Goal: Navigation & Orientation: Go to known website

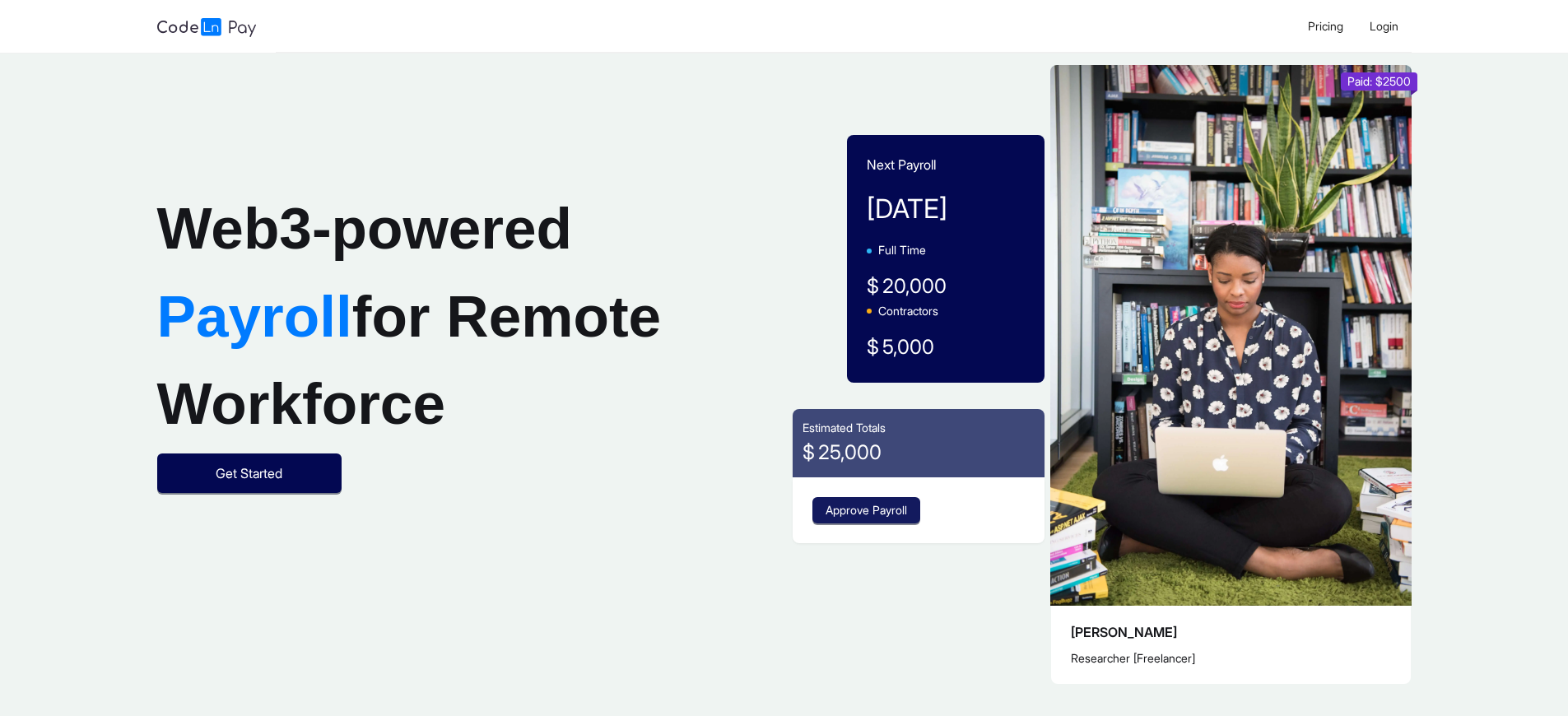
click at [868, 510] on span "Approve Payroll" at bounding box center [865, 510] width 81 height 18
click at [1383, 26] on span "Login" at bounding box center [1384, 26] width 29 height 14
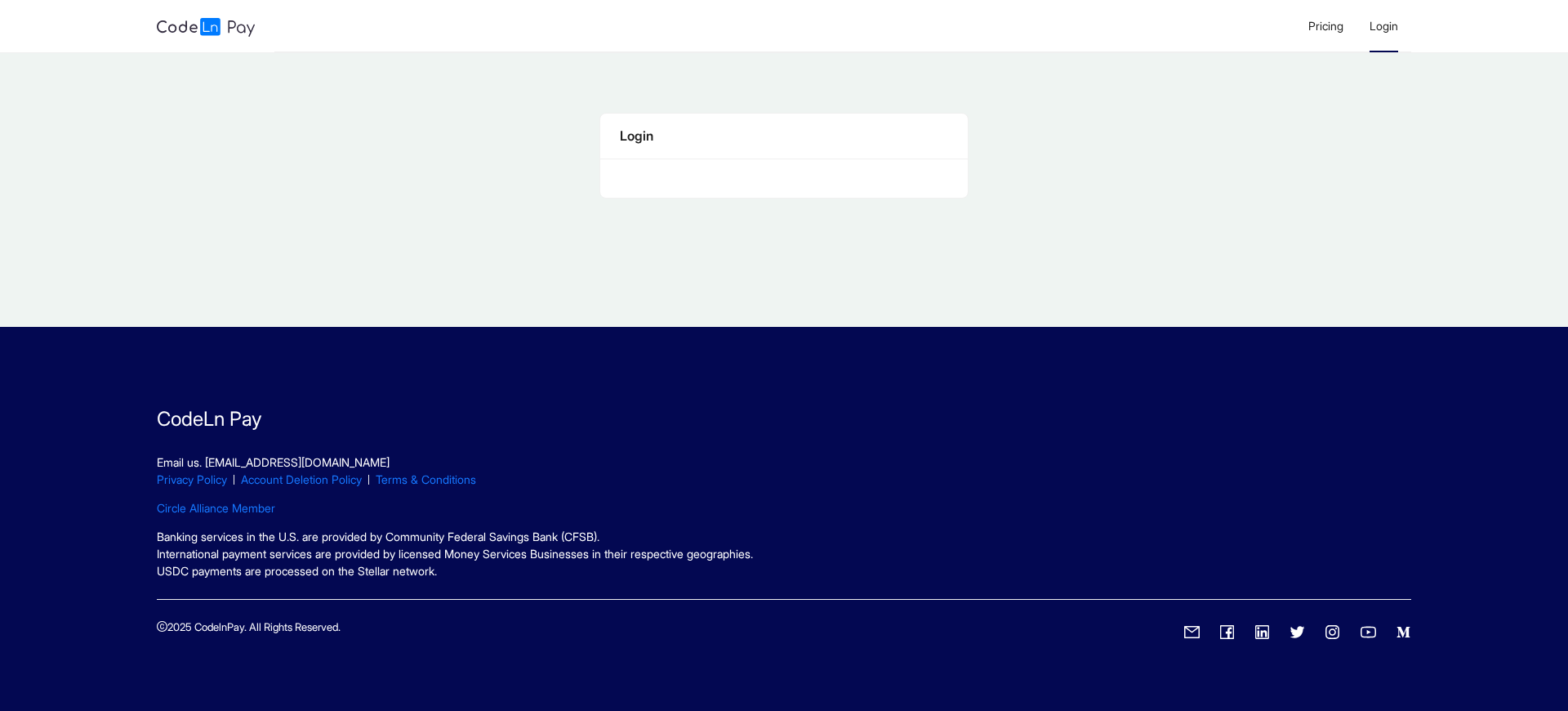
click at [1383, 26] on span "Login" at bounding box center [1384, 26] width 28 height 14
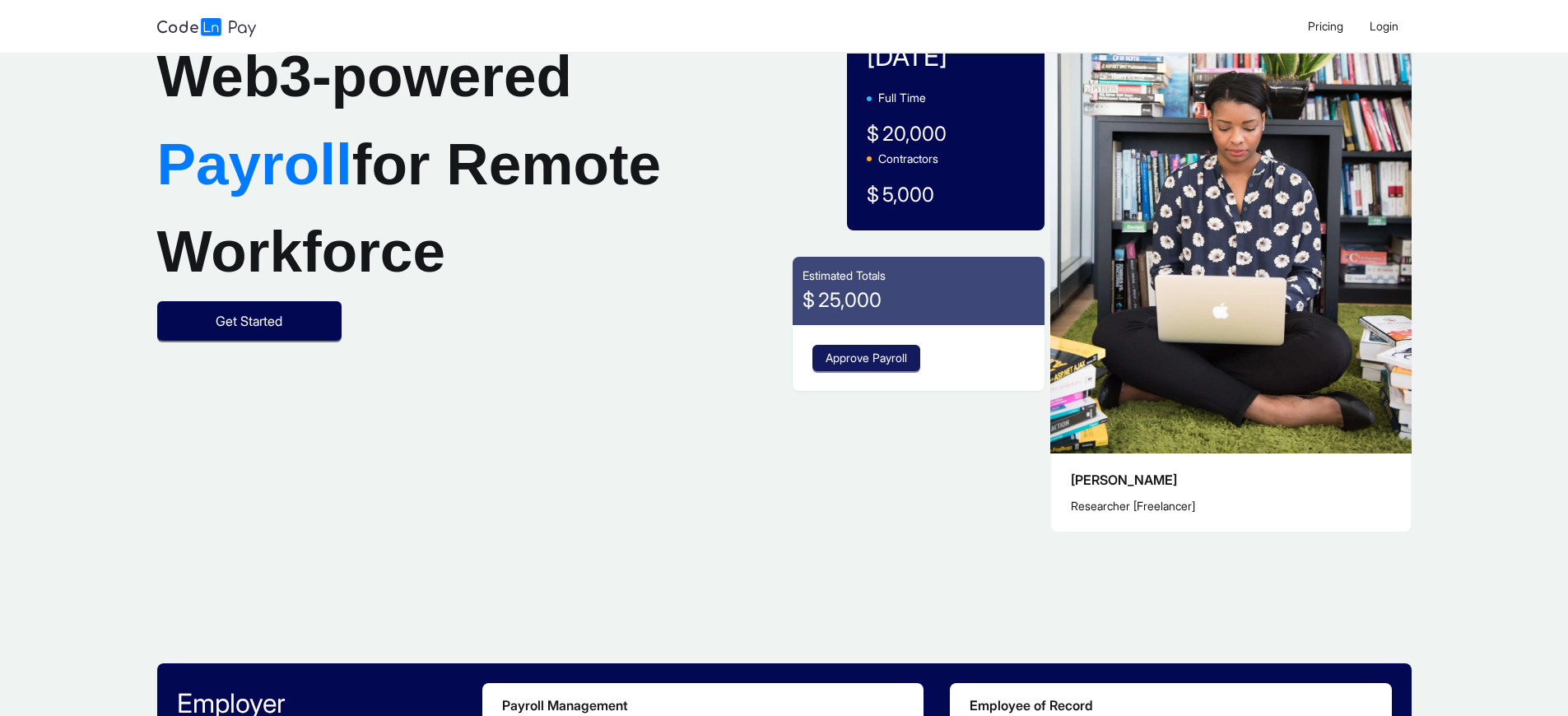
click at [868, 358] on span "Approve Payroll" at bounding box center [865, 357] width 81 height 18
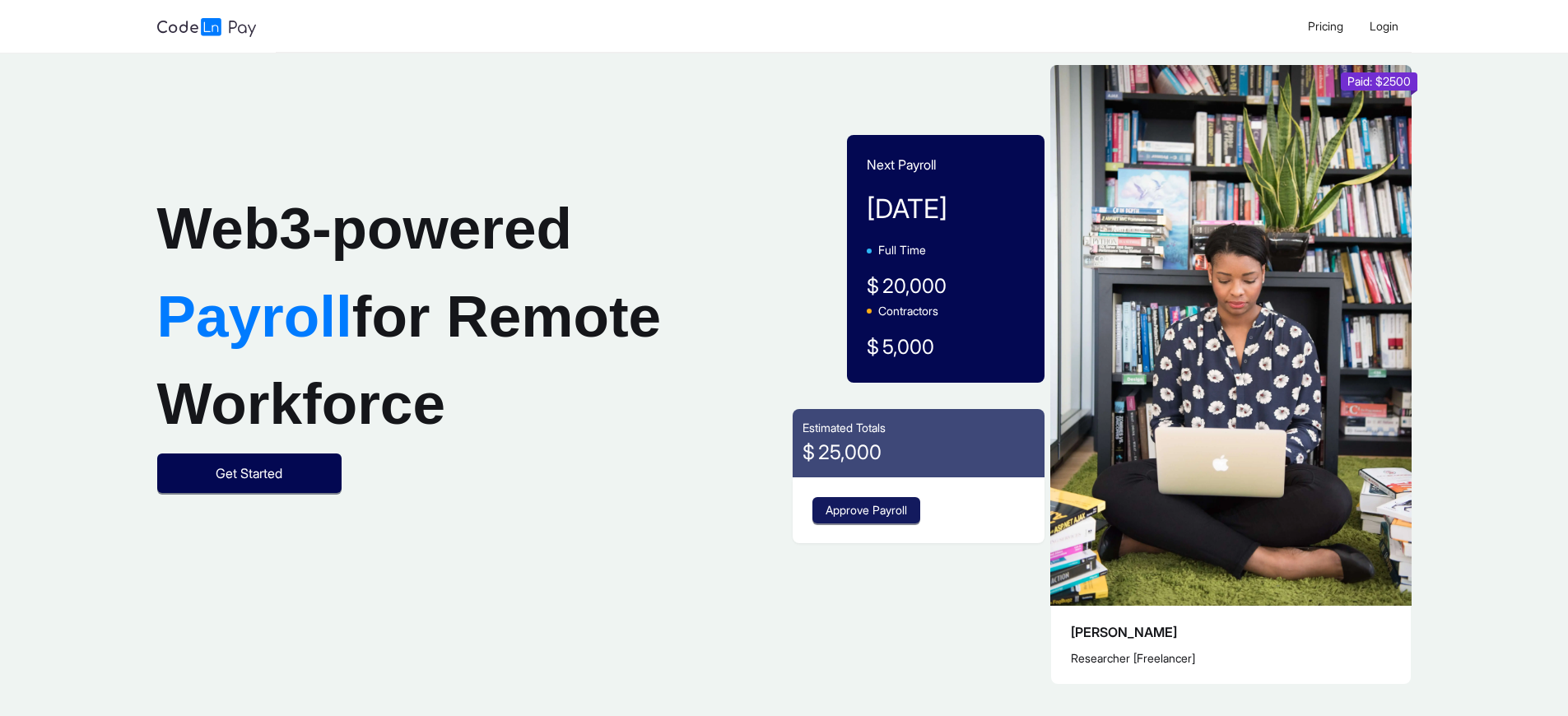
click at [868, 510] on span "Approve Payroll" at bounding box center [865, 510] width 81 height 18
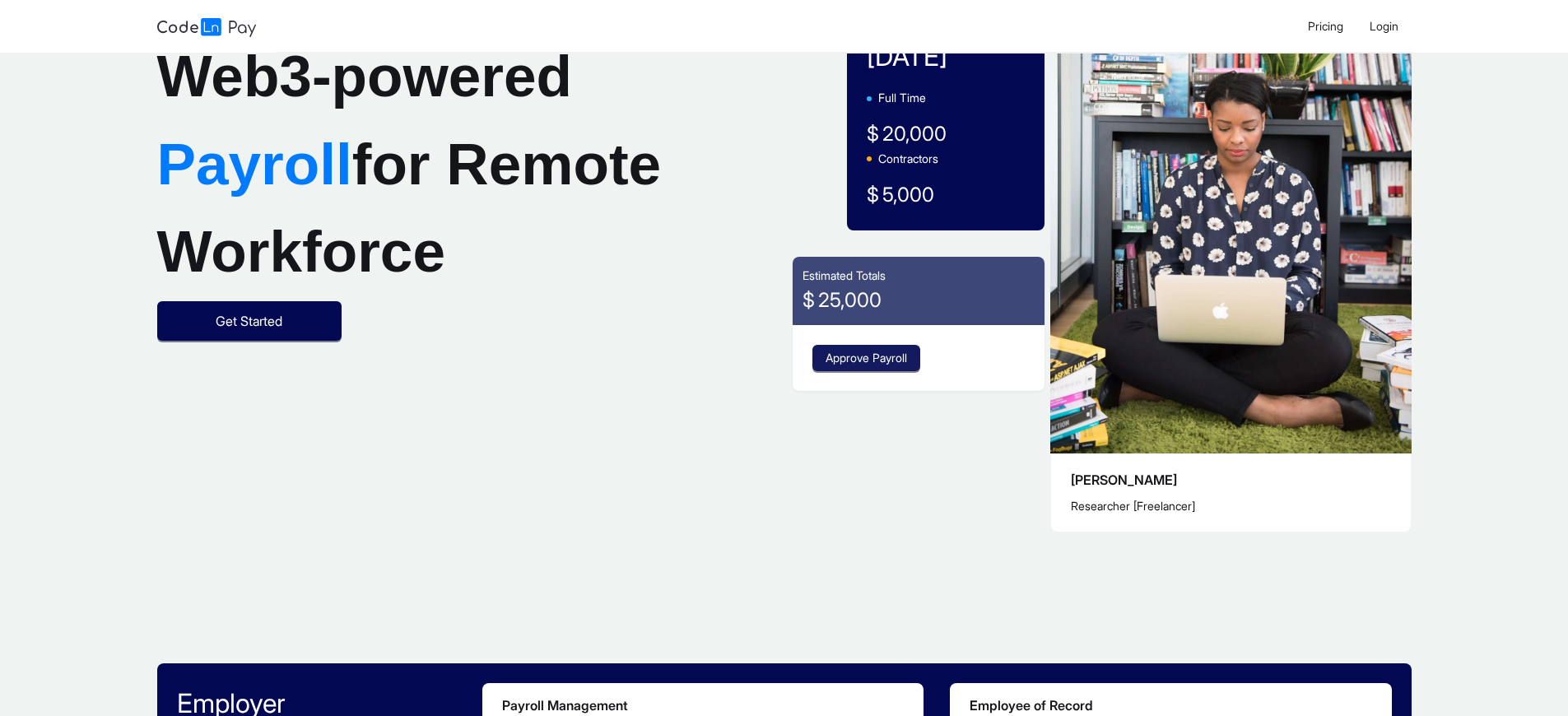
click at [868, 358] on span "Approve Payroll" at bounding box center [865, 357] width 81 height 18
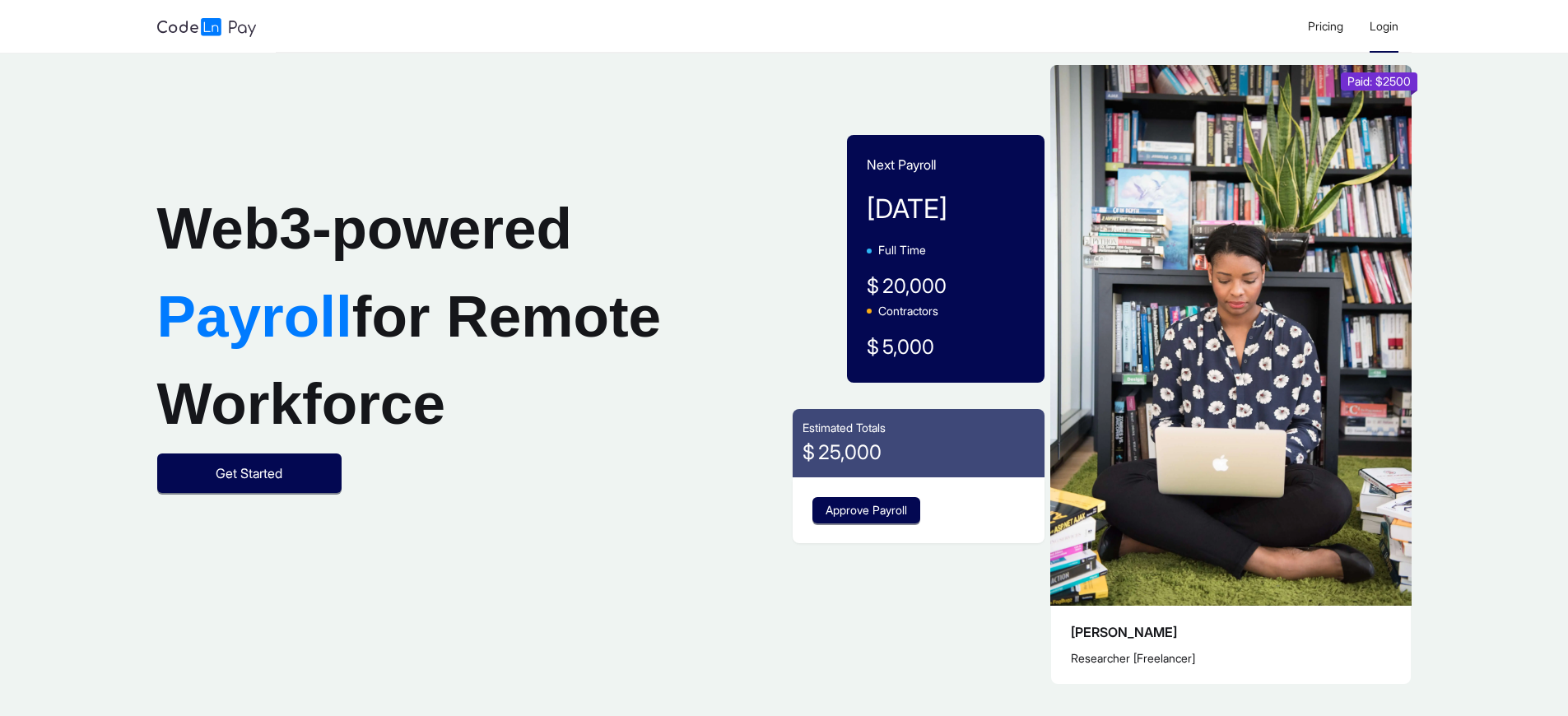
click at [1383, 26] on span "Login" at bounding box center [1384, 26] width 29 height 14
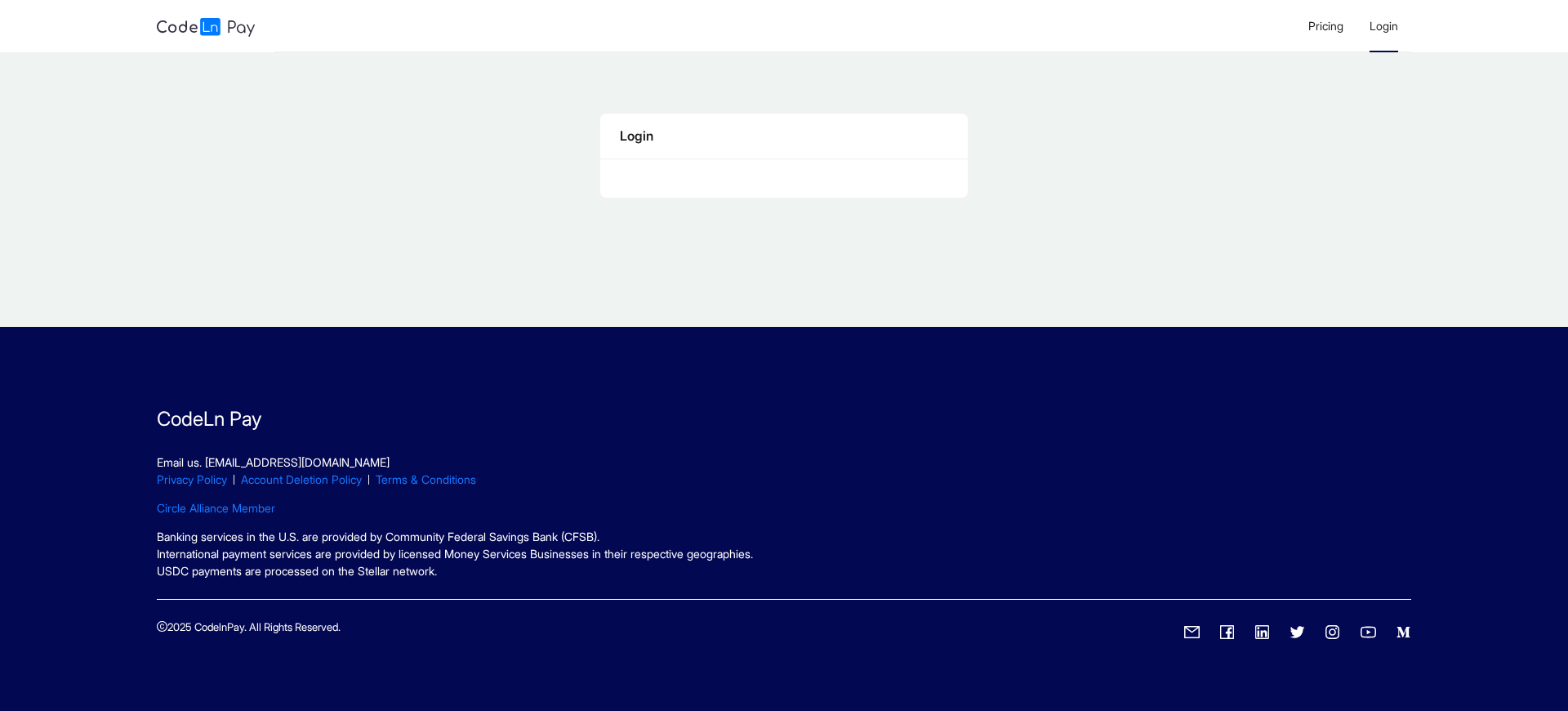
click at [1383, 26] on span "Login" at bounding box center [1384, 26] width 28 height 14
click at [783, 136] on div "Login" at bounding box center [784, 137] width 328 height 21
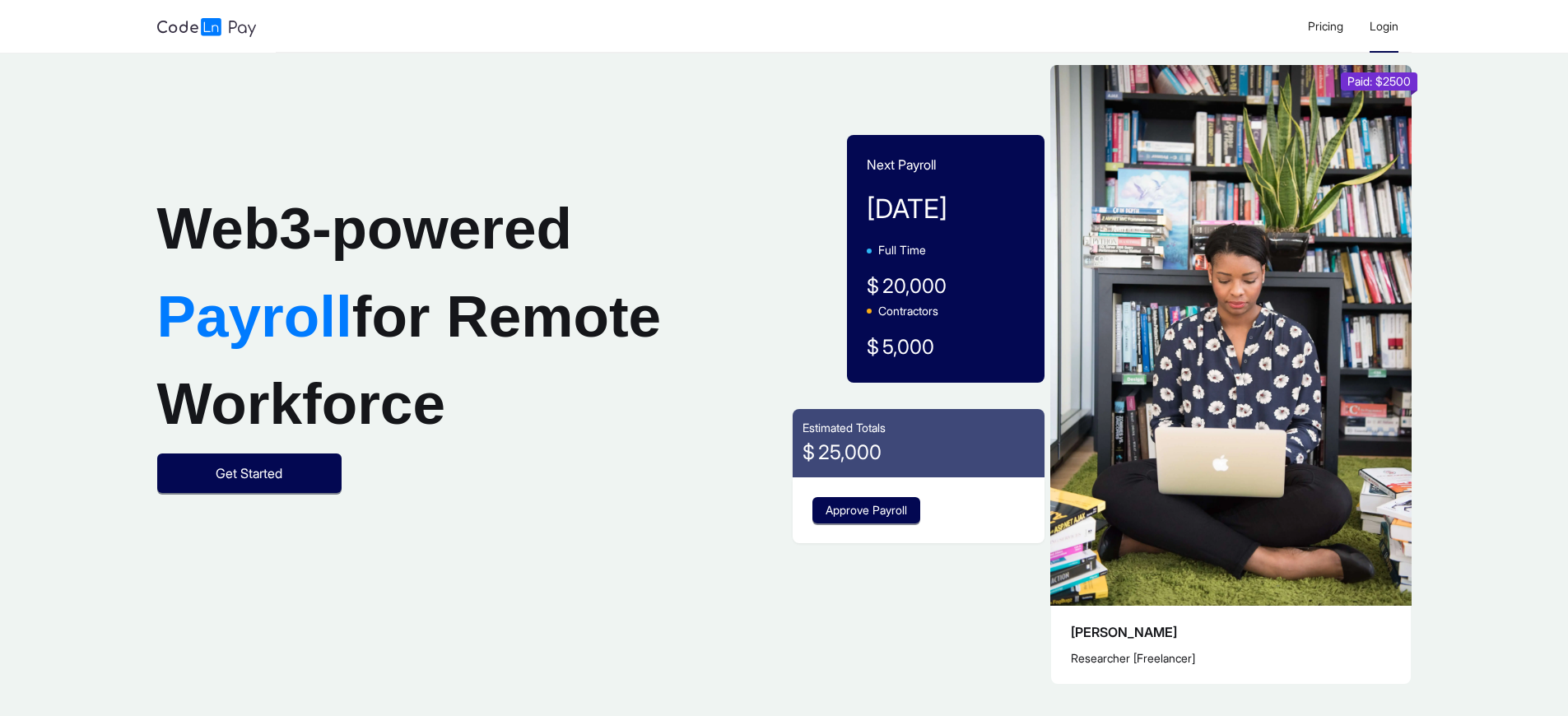
click at [1383, 26] on span "Login" at bounding box center [1384, 26] width 29 height 14
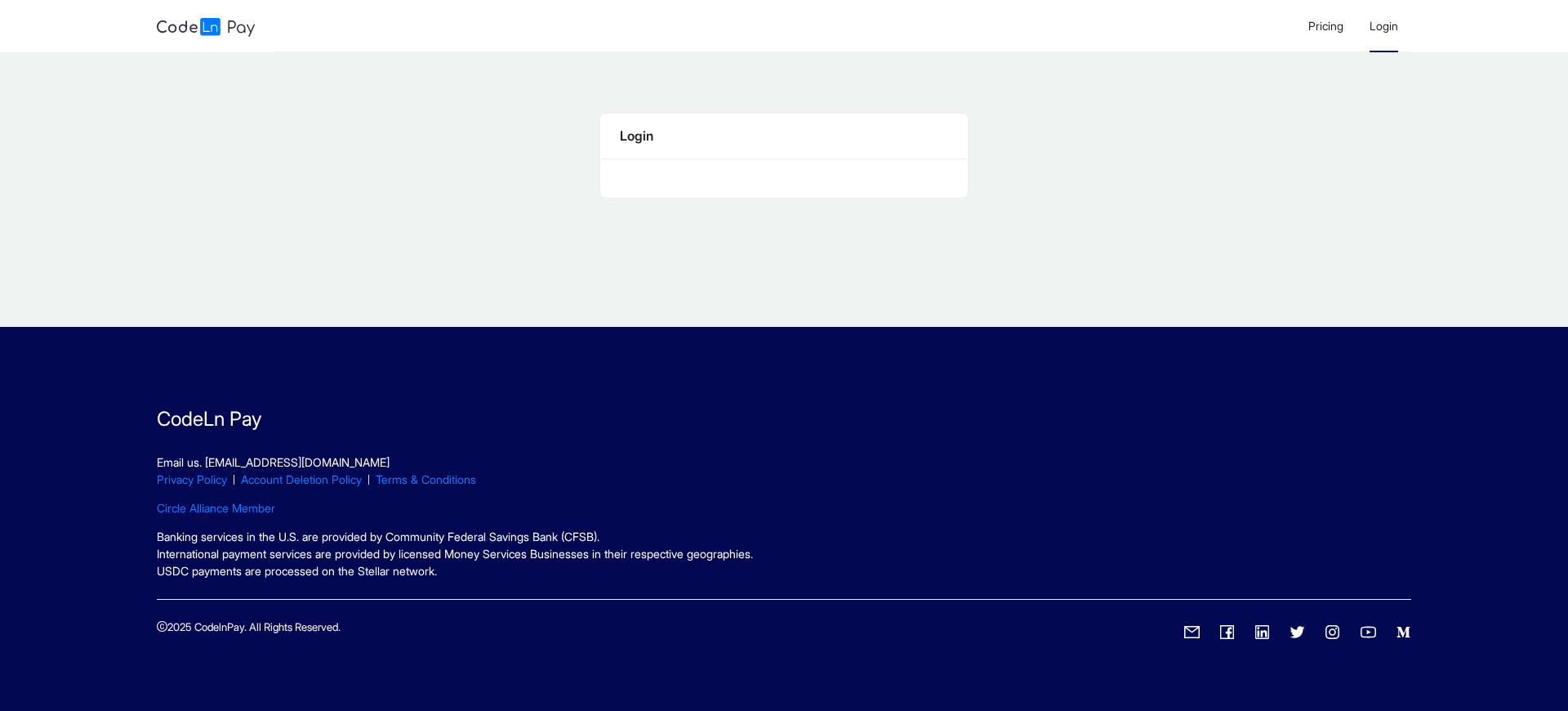
click at [1383, 26] on span "Login" at bounding box center [1384, 26] width 28 height 14
click at [783, 136] on div "Login" at bounding box center [784, 137] width 328 height 21
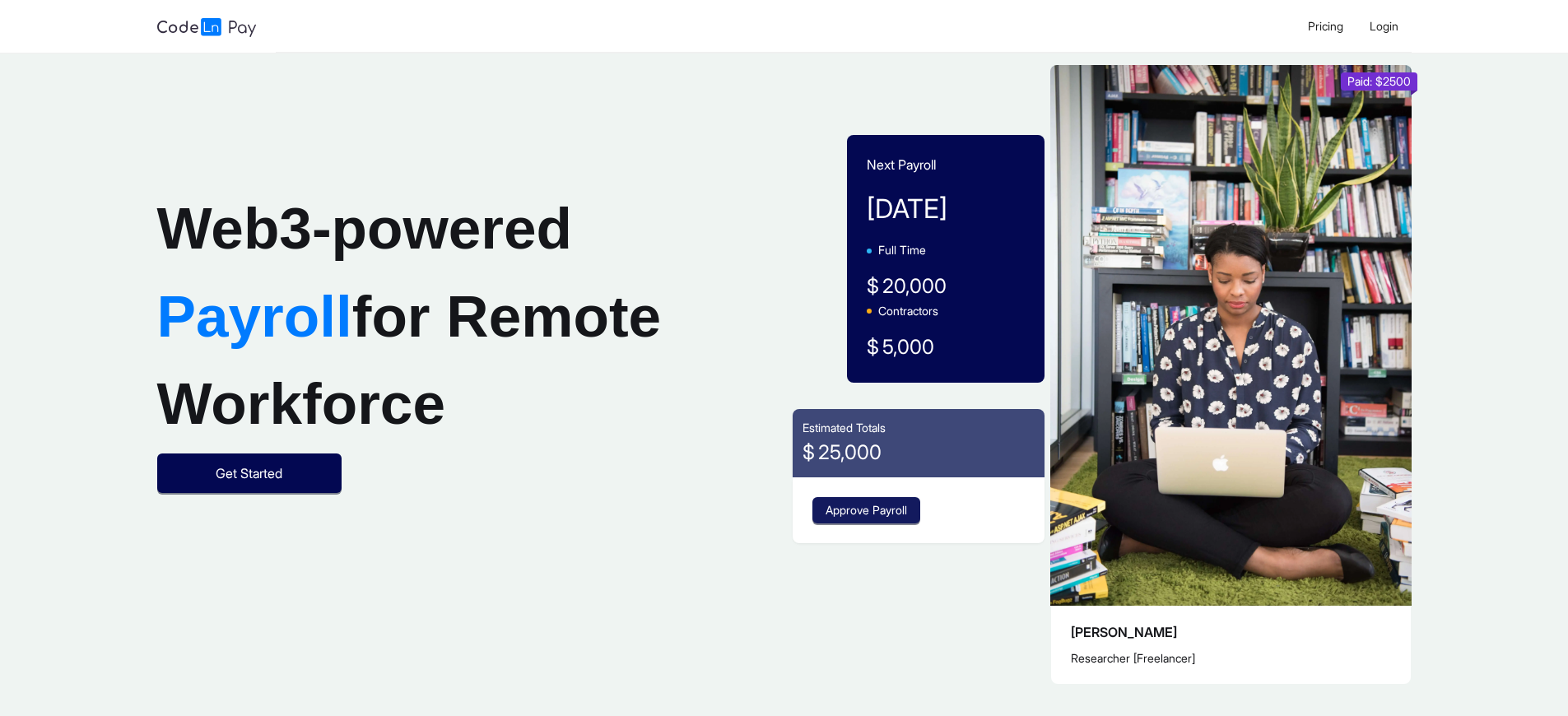
click at [868, 510] on span "Approve Payroll" at bounding box center [865, 510] width 81 height 18
click at [1383, 26] on span "Login" at bounding box center [1384, 26] width 29 height 14
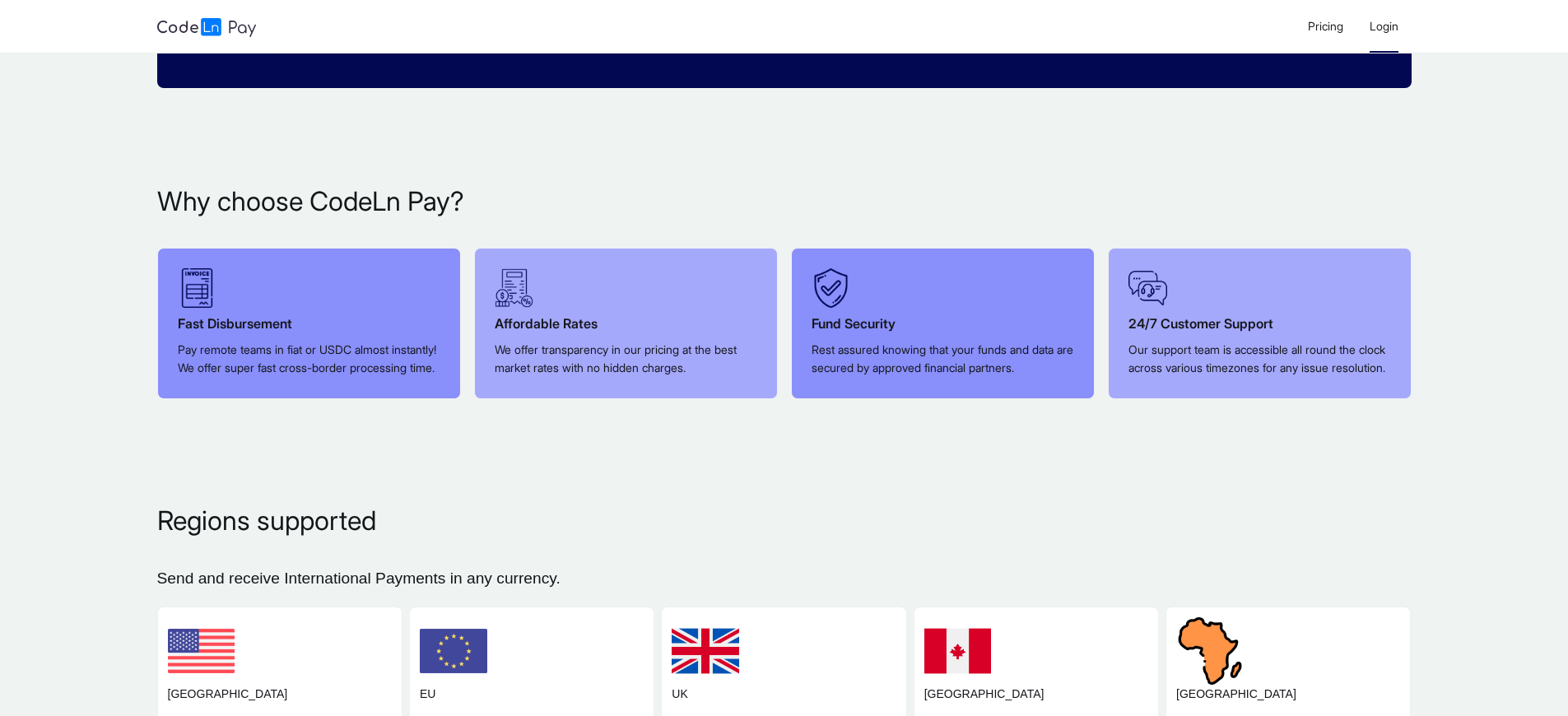
click at [1383, 26] on span "Login" at bounding box center [1384, 26] width 29 height 14
